Goal: Find specific page/section: Find specific page/section

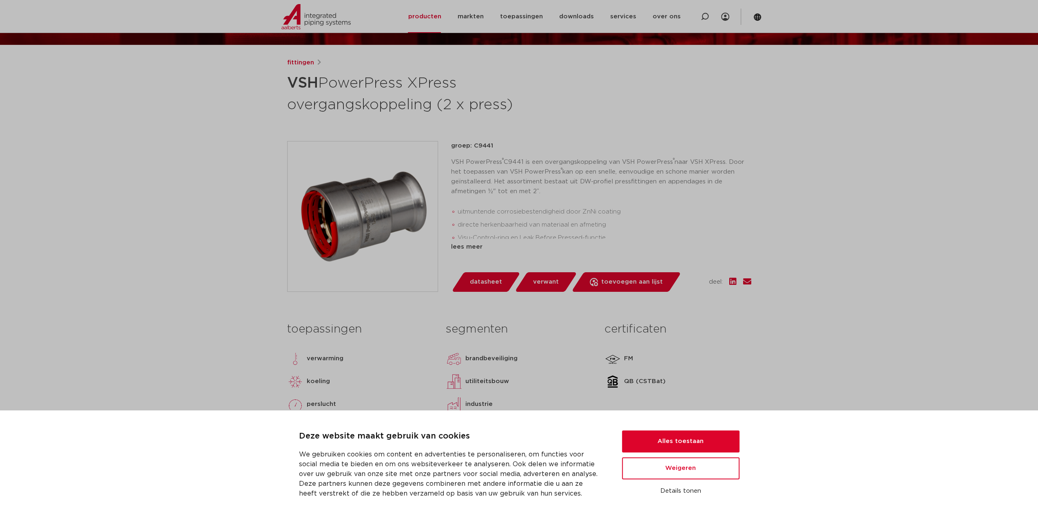
scroll to position [85, 0]
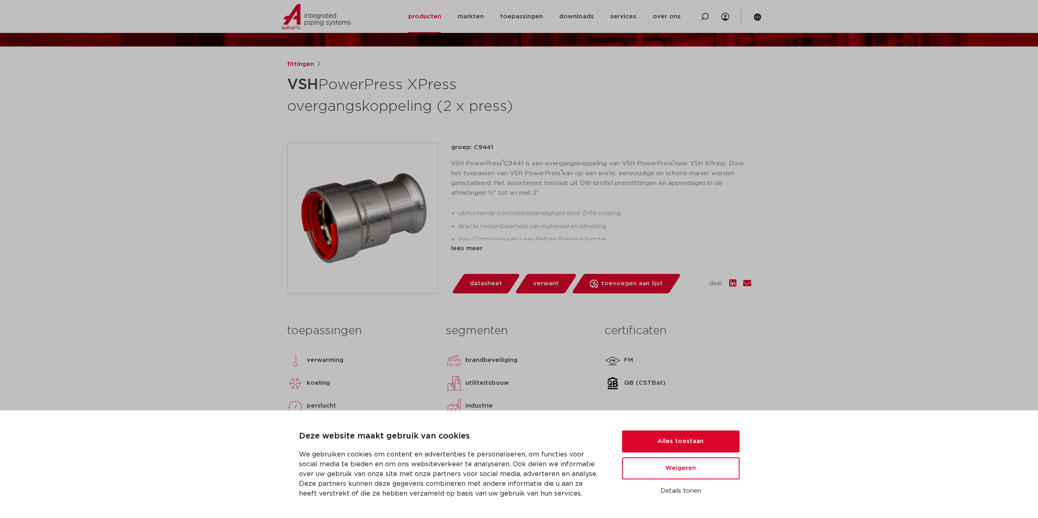
click at [692, 445] on button "Alles toestaan" at bounding box center [680, 442] width 117 height 22
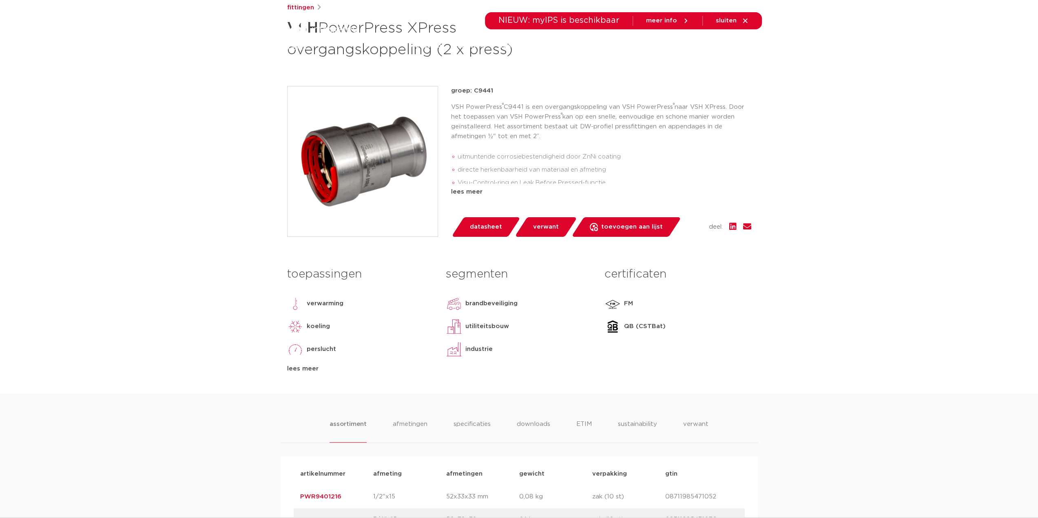
scroll to position [0, 0]
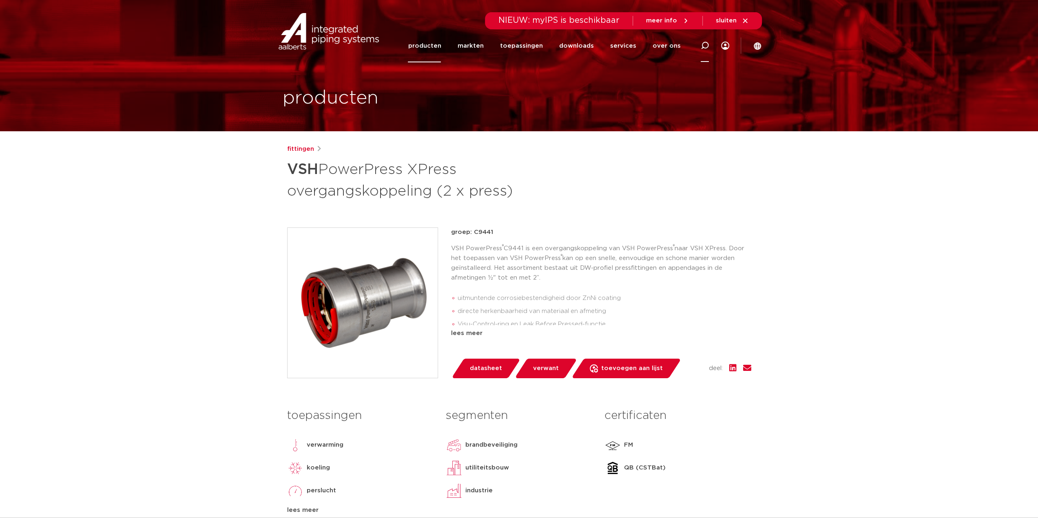
click at [710, 41] on div at bounding box center [704, 45] width 33 height 33
type input "44,5"
click button "Zoeken" at bounding box center [0, 0] width 0 height 0
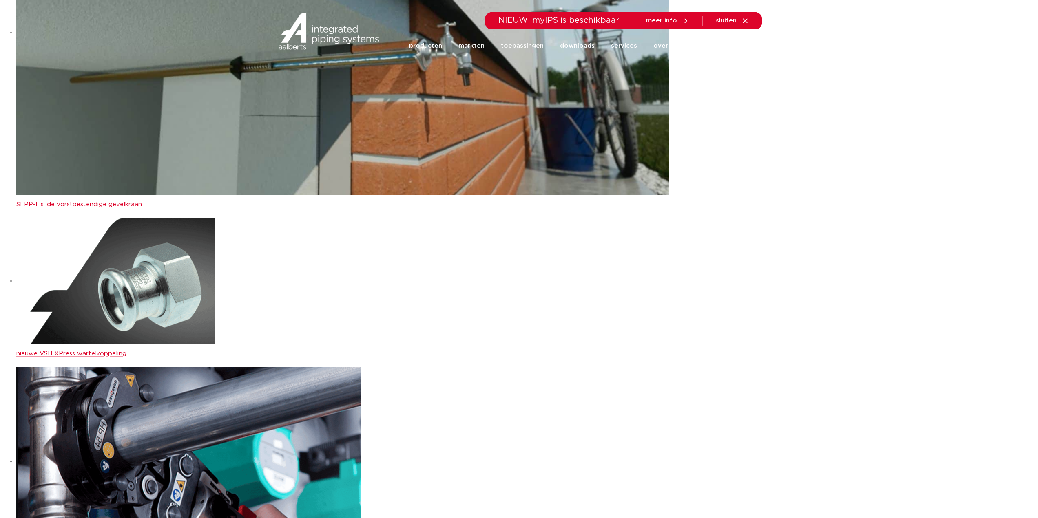
scroll to position [1061, 0]
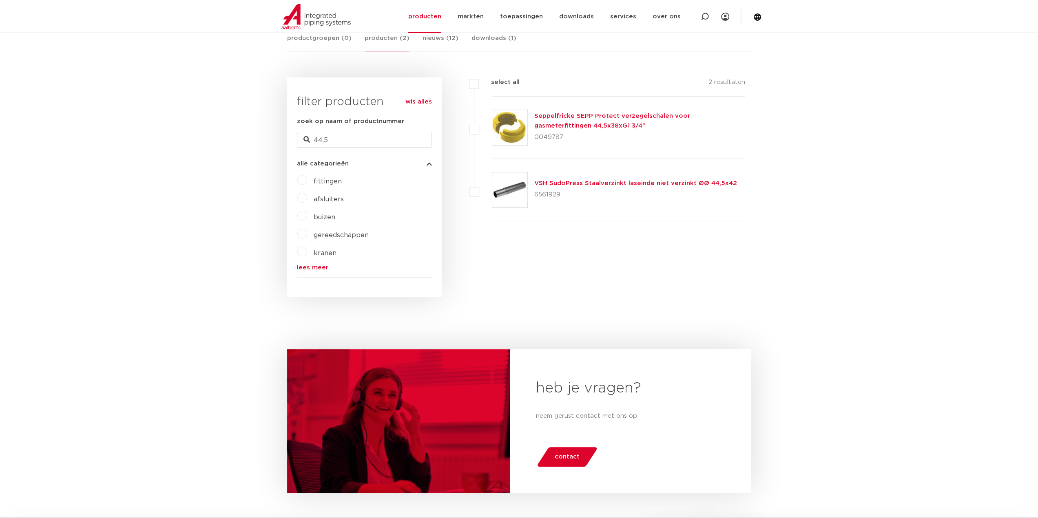
scroll to position [91, 0]
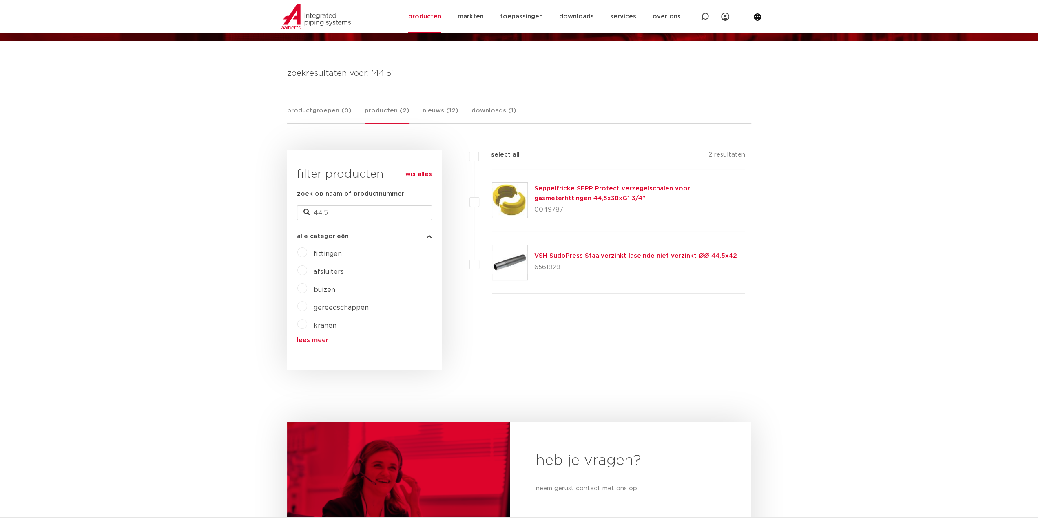
click at [649, 258] on link "VSH SudoPress Staalverzinkt laseinde niet verzinkt ØØ 44,5x42" at bounding box center [635, 256] width 203 height 6
